Goal: Use online tool/utility: Utilize a website feature to perform a specific function

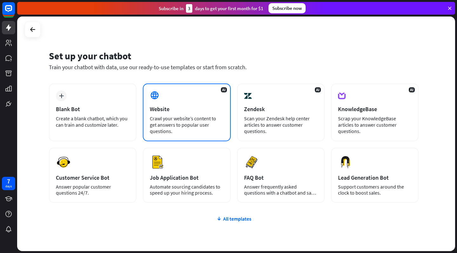
click at [173, 113] on div "AI Website Crawl your website’s content to get answers to popular user question…" at bounding box center [187, 112] width 88 height 58
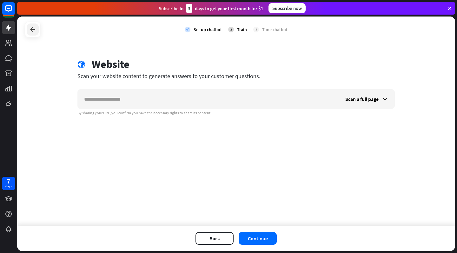
click at [28, 26] on div at bounding box center [33, 29] width 12 height 12
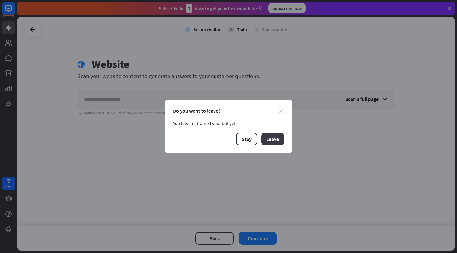
click at [282, 139] on button "Leave" at bounding box center [272, 139] width 23 height 13
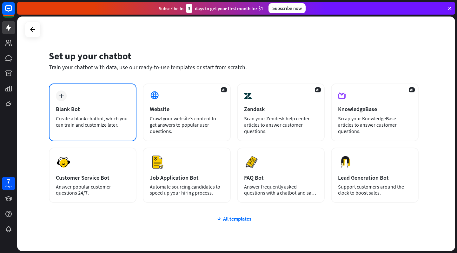
click at [129, 102] on div "plus Blank Bot Create a blank chatbot, which you can train and customize later." at bounding box center [93, 112] width 88 height 58
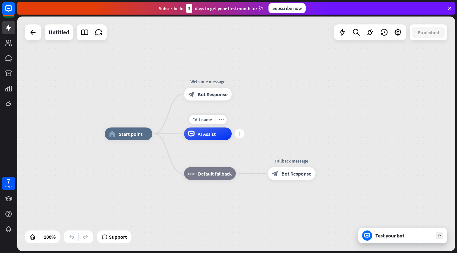
click at [203, 136] on span "AI Assist" at bounding box center [207, 134] width 18 height 6
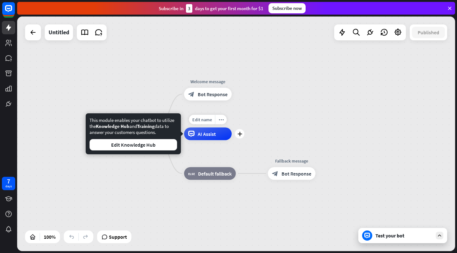
click at [203, 136] on span "AI Assist" at bounding box center [207, 134] width 18 height 6
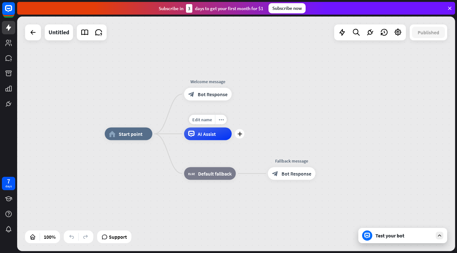
click at [203, 136] on span "AI Assist" at bounding box center [207, 134] width 18 height 6
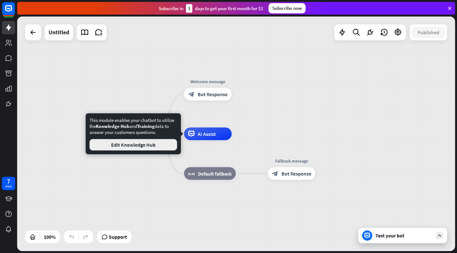
click at [164, 150] on button "Edit Knowledge Hub" at bounding box center [134, 144] width 88 height 11
